Goal: Task Accomplishment & Management: Use online tool/utility

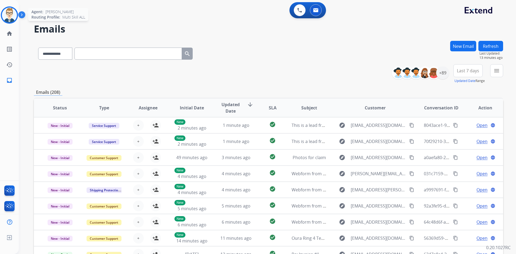
click at [10, 16] on img at bounding box center [9, 15] width 15 height 15
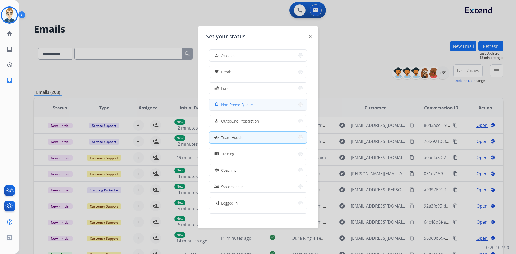
click at [248, 108] on button "assignment Non-Phone Queue" at bounding box center [258, 105] width 98 height 12
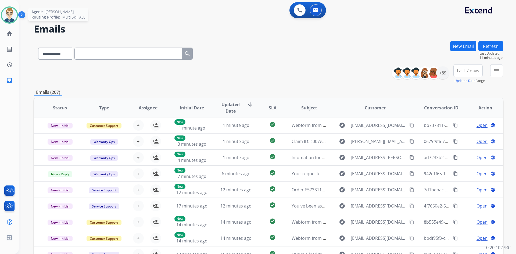
click at [9, 14] on img at bounding box center [9, 15] width 15 height 15
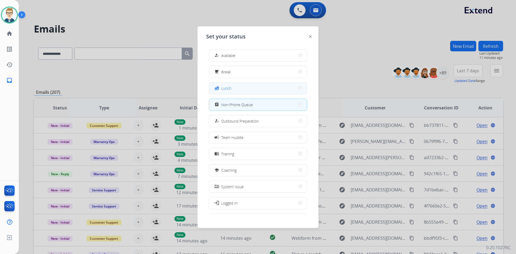
click at [233, 91] on button "fastfood Lunch" at bounding box center [258, 88] width 98 height 12
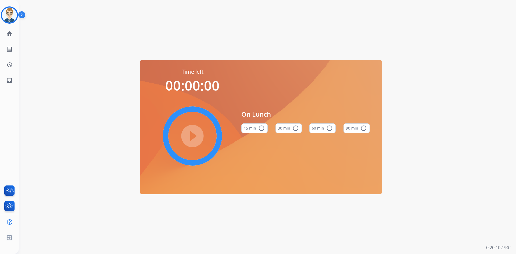
click at [325, 125] on button "60 min radio_button_unchecked" at bounding box center [322, 128] width 26 height 10
click at [189, 134] on mat-icon "play_circle_filled" at bounding box center [192, 136] width 6 height 6
